Goal: Information Seeking & Learning: Find specific fact

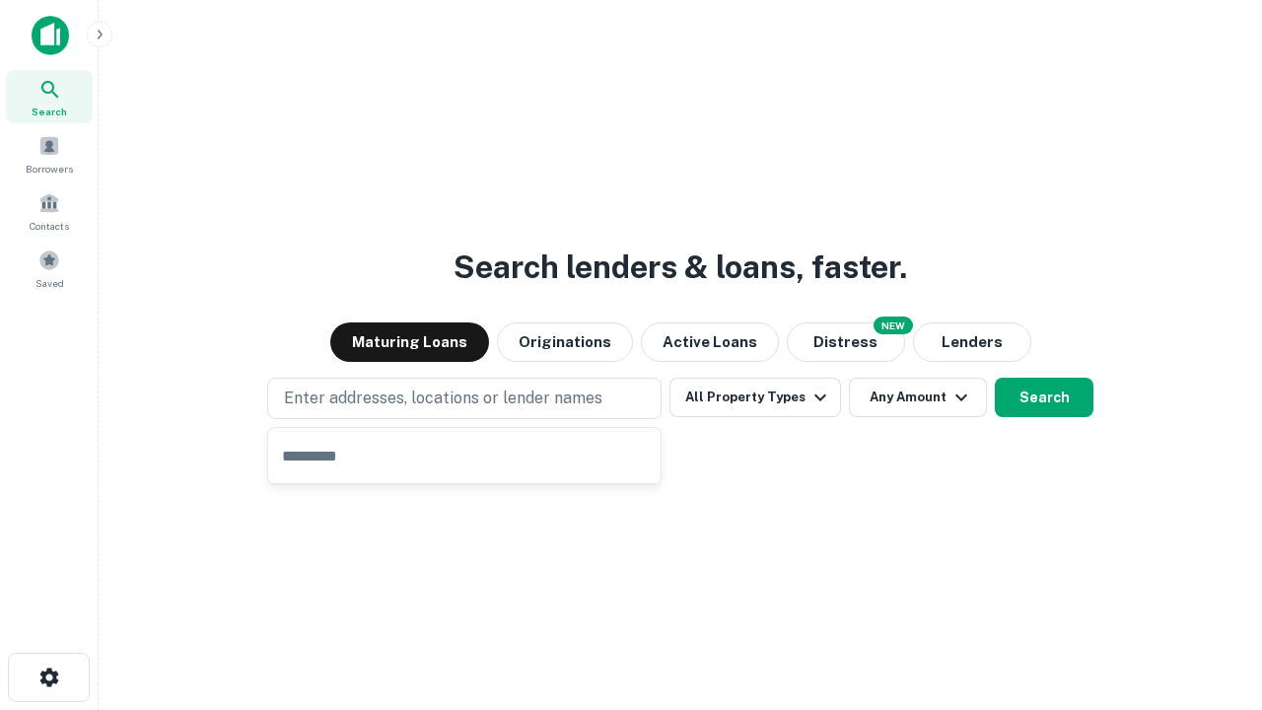
type input "**********"
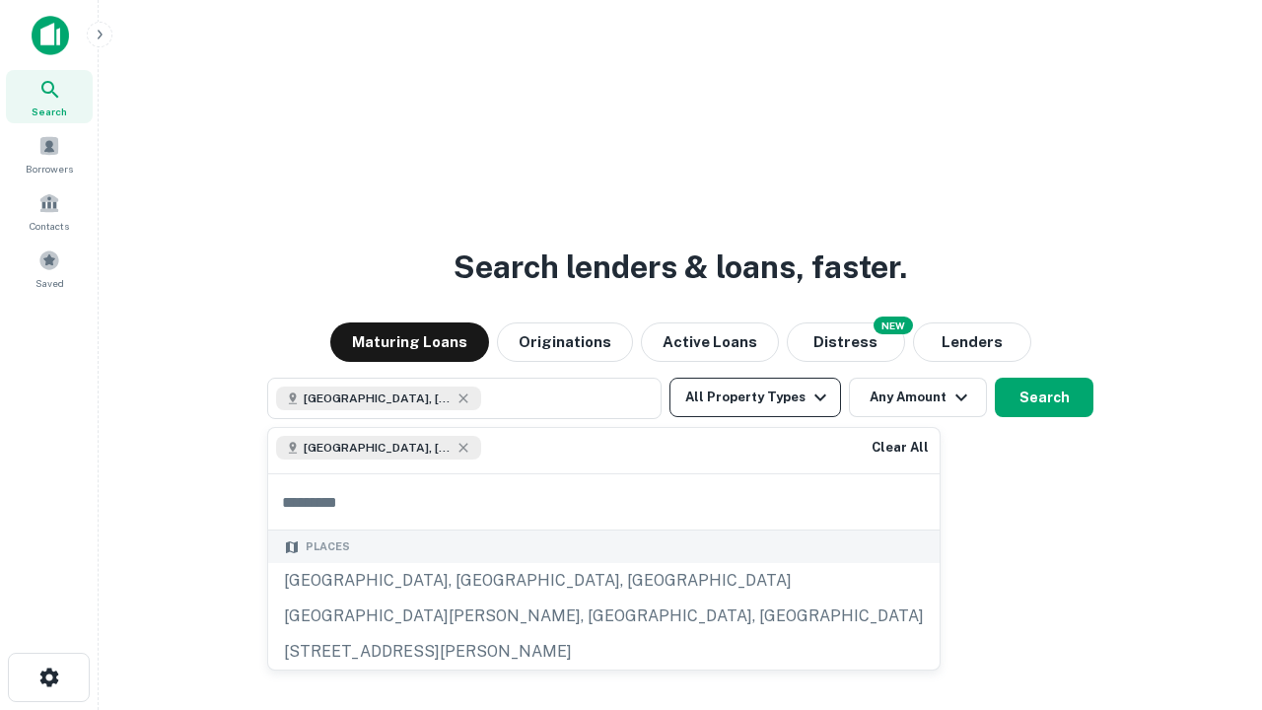
click at [755, 397] on button "All Property Types" at bounding box center [756, 397] width 172 height 39
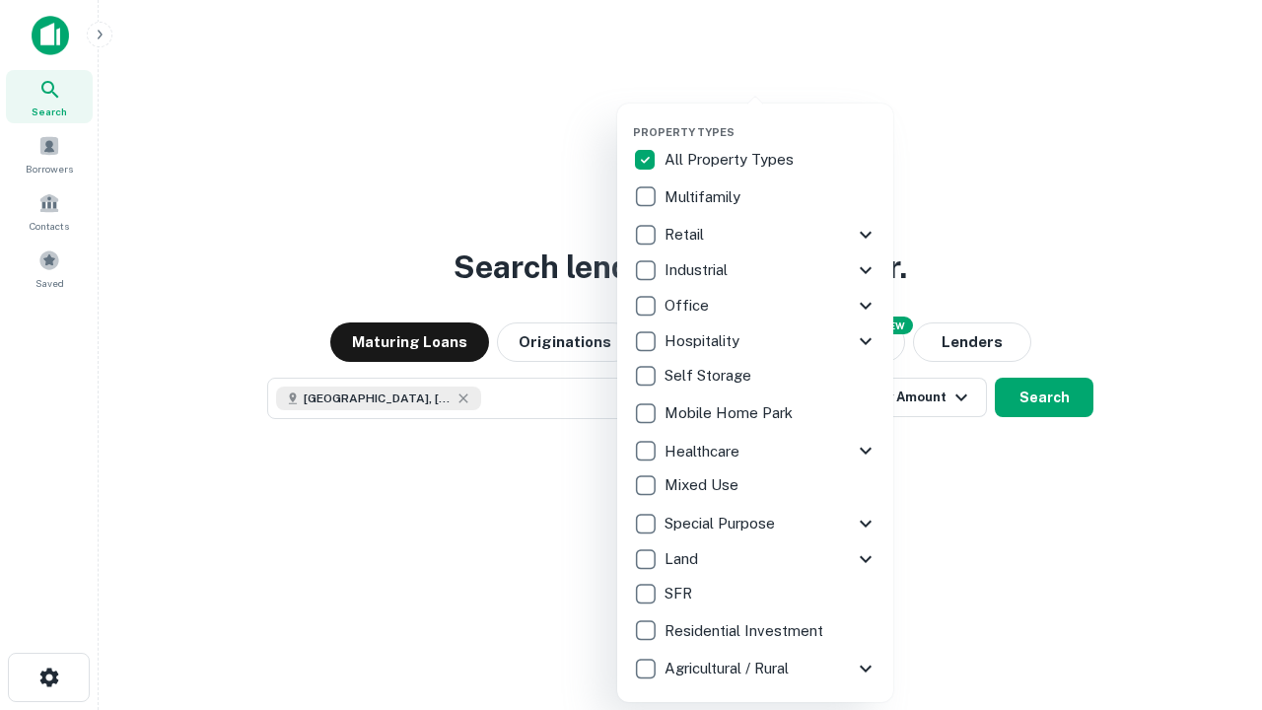
click at [771, 119] on button "button" at bounding box center [771, 119] width 276 height 1
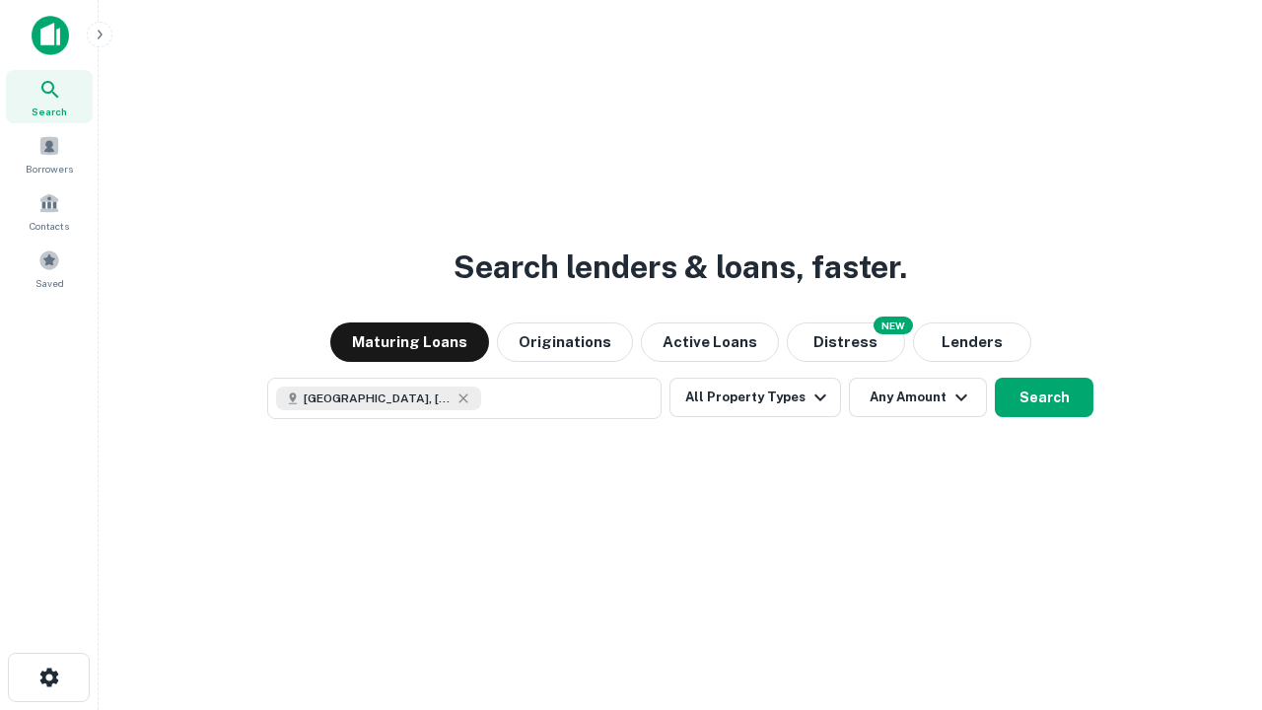
scroll to position [32, 0]
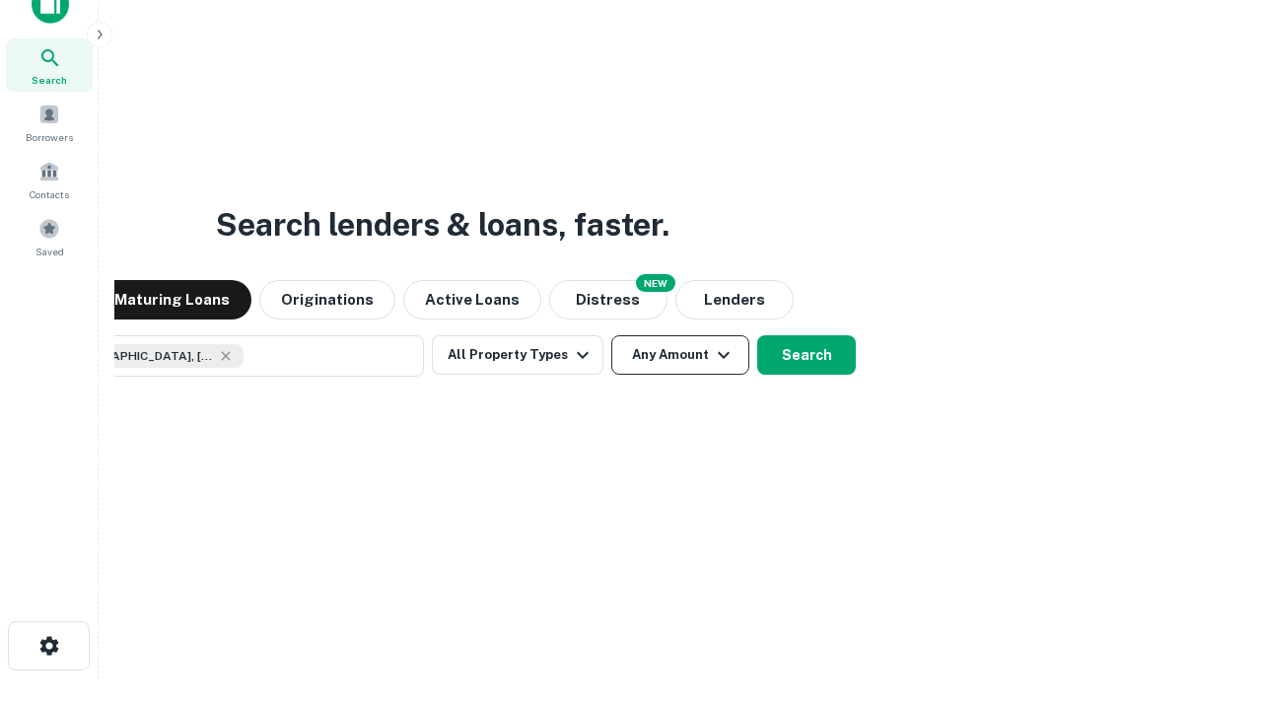
click at [611, 335] on button "Any Amount" at bounding box center [680, 354] width 138 height 39
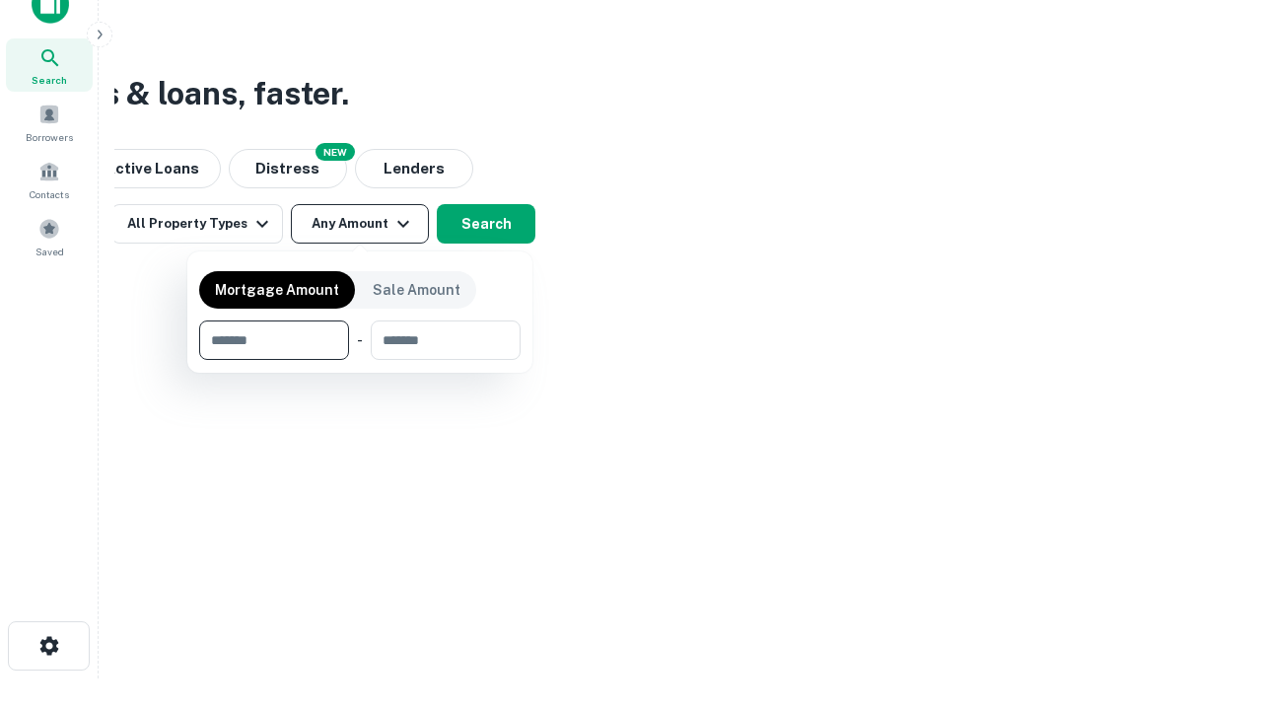
type input "*******"
click at [360, 360] on button "button" at bounding box center [359, 360] width 321 height 1
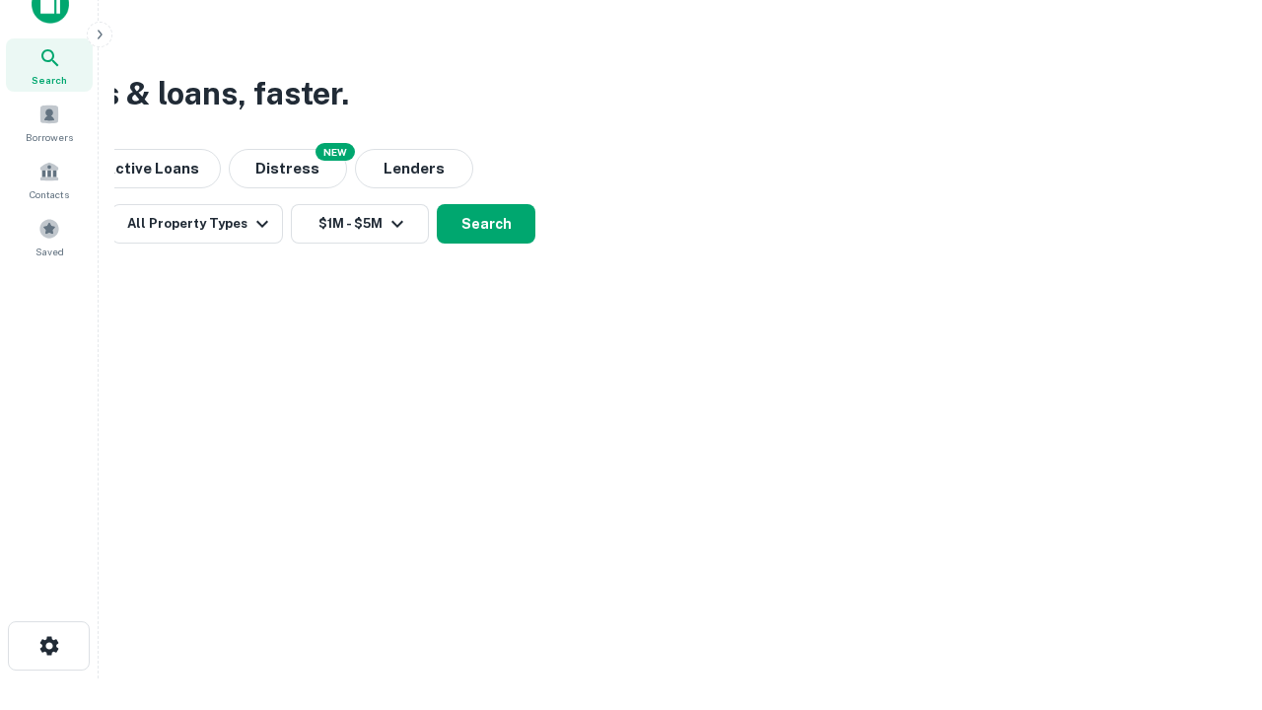
scroll to position [0, 364]
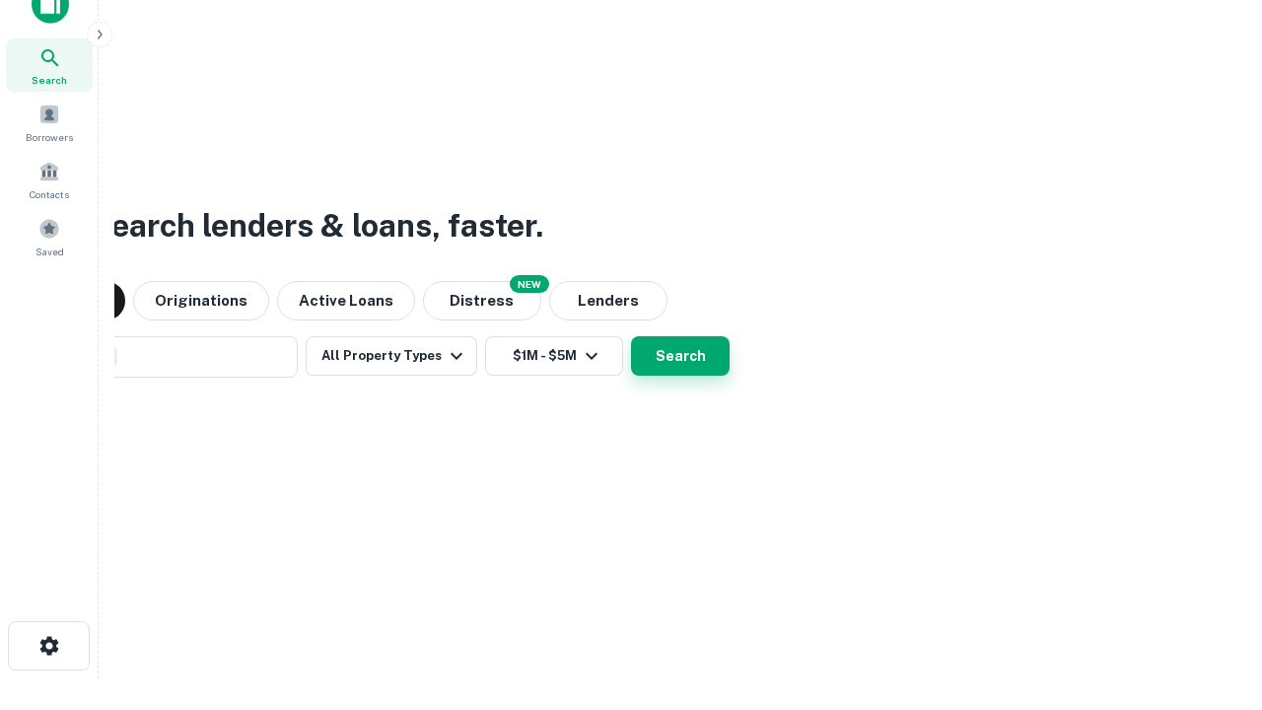
click at [680, 355] on button "Search" at bounding box center [680, 355] width 99 height 39
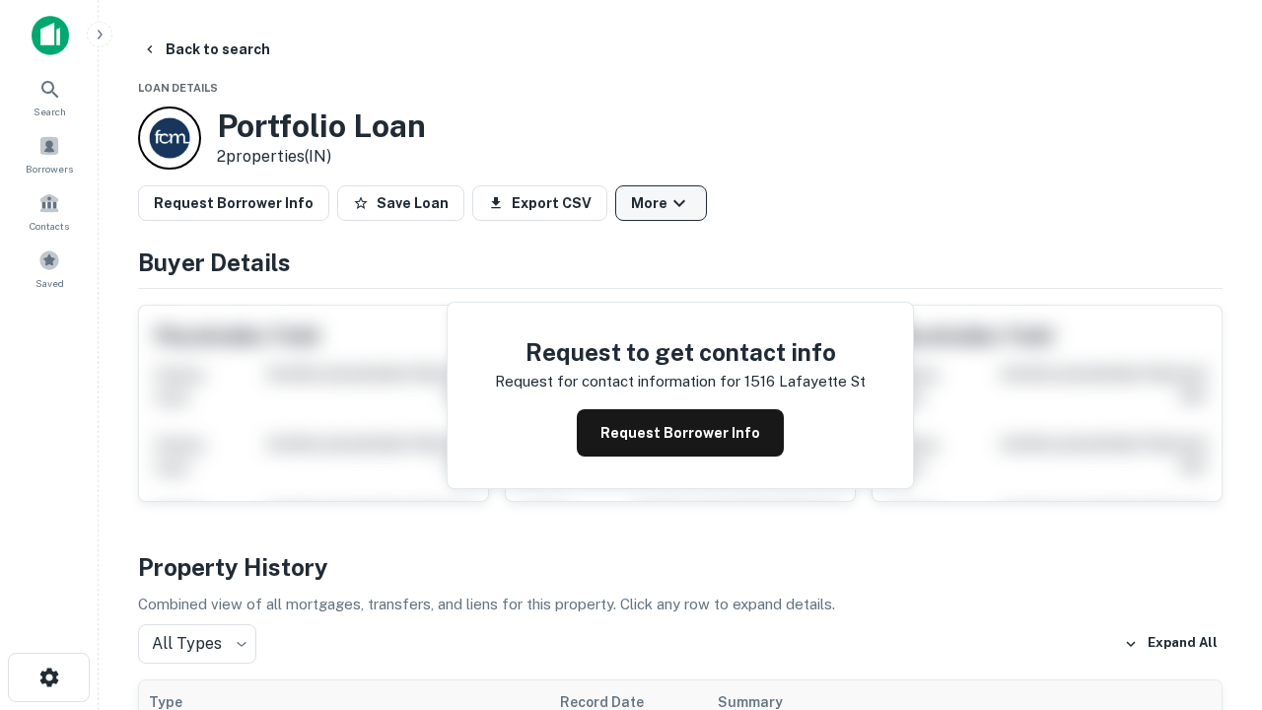
click at [661, 203] on button "More" at bounding box center [661, 202] width 92 height 35
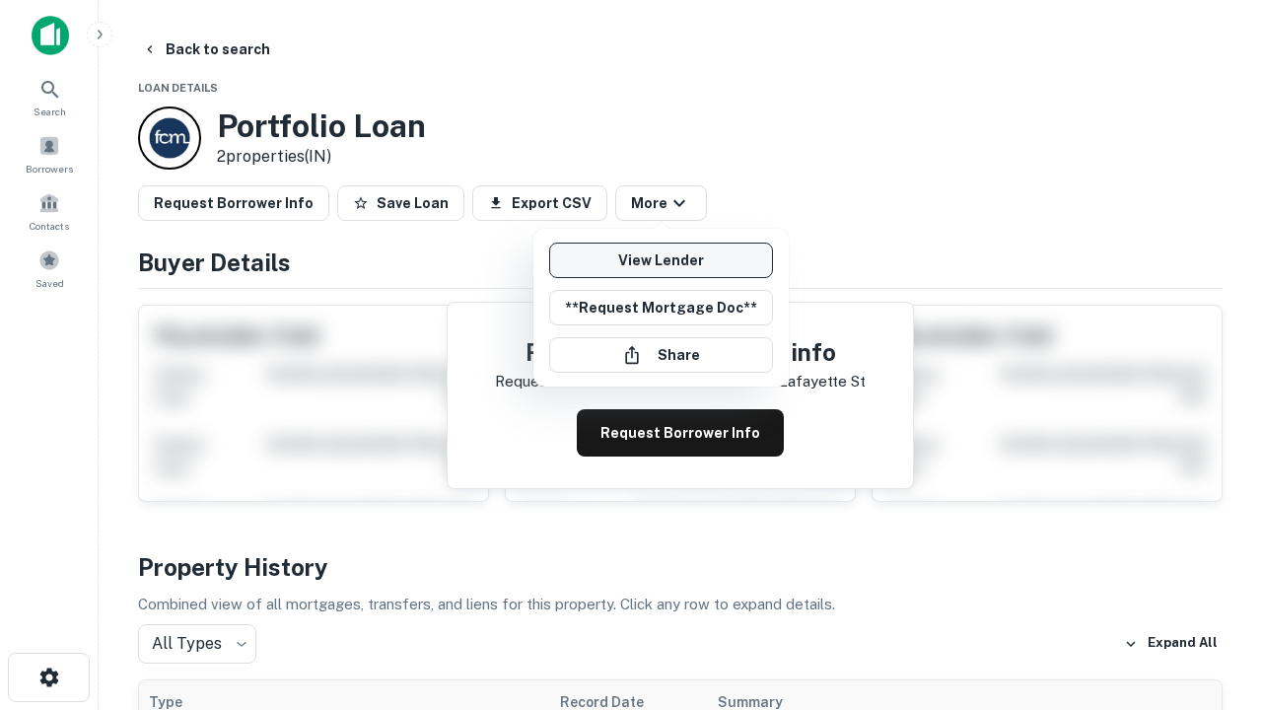
click at [661, 260] on link "View Lender" at bounding box center [661, 260] width 224 height 35
